Goal: Transaction & Acquisition: Purchase product/service

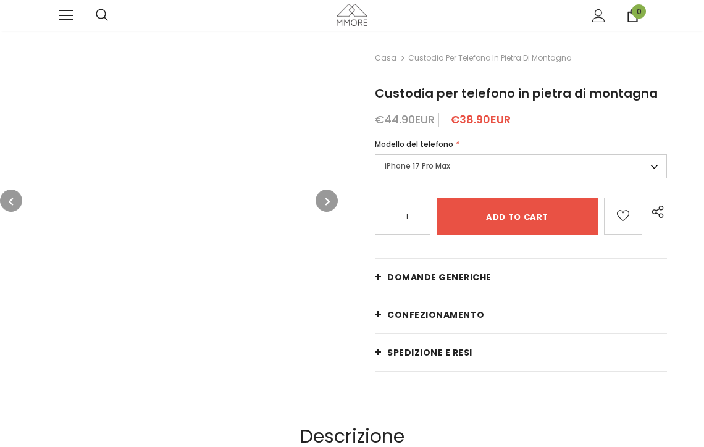
type input "Add to cart"
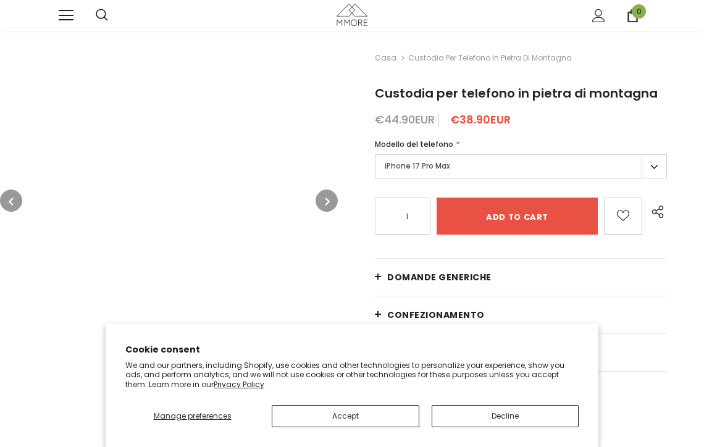
type input "Add to cart"
